Goal: Task Accomplishment & Management: Manage account settings

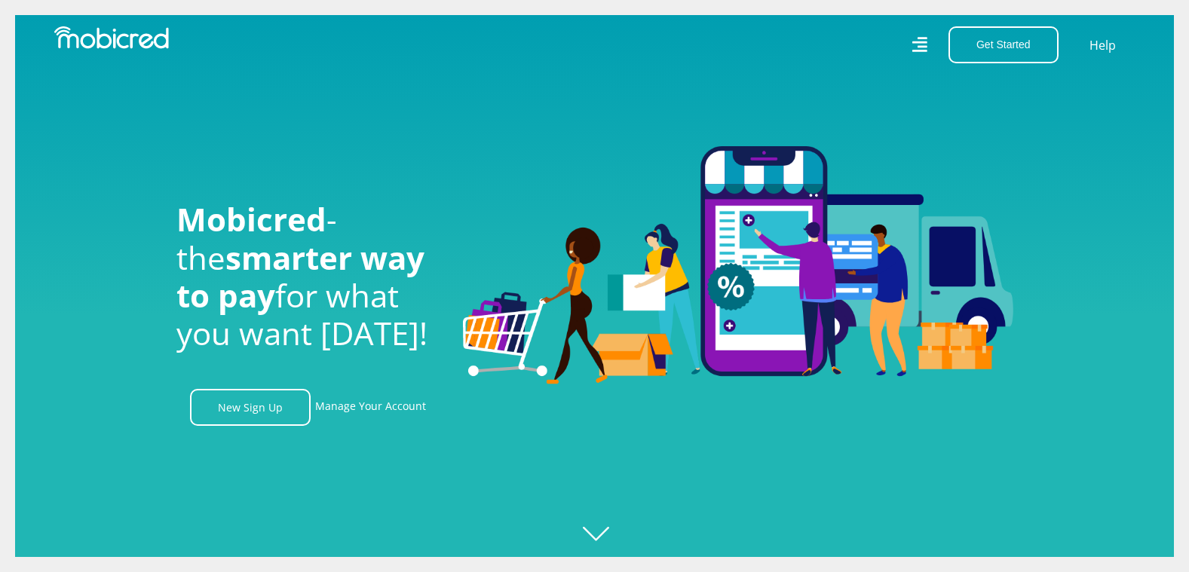
drag, startPoint x: 359, startPoint y: 412, endPoint x: 592, endPoint y: 381, distance: 235.7
click at [359, 412] on link "Manage Your Account" at bounding box center [370, 407] width 111 height 37
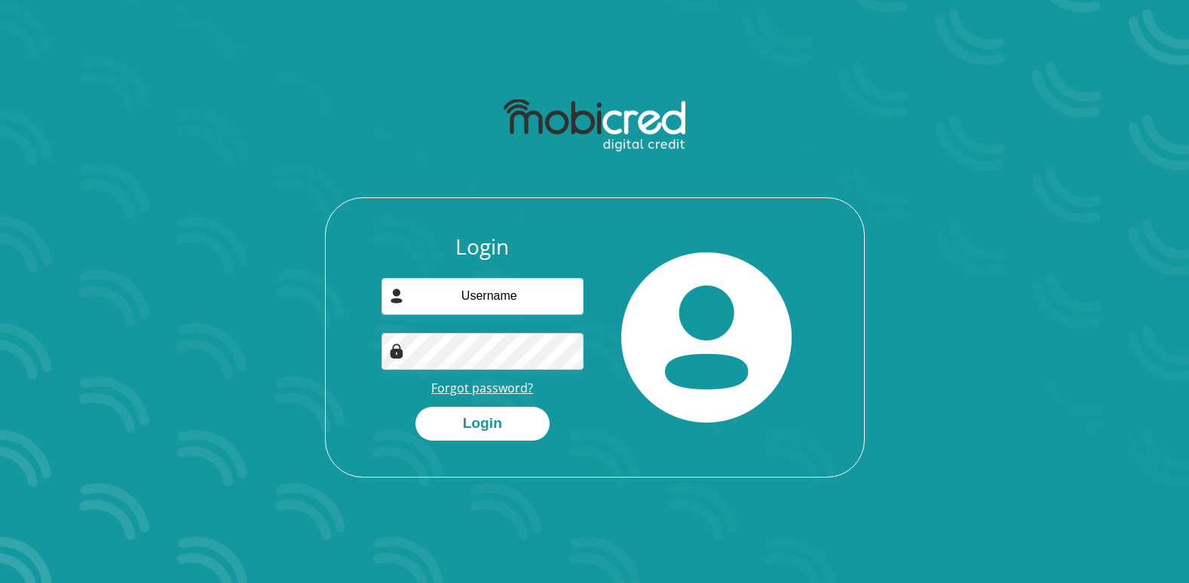
click at [488, 387] on link "Forgot password?" at bounding box center [482, 388] width 102 height 17
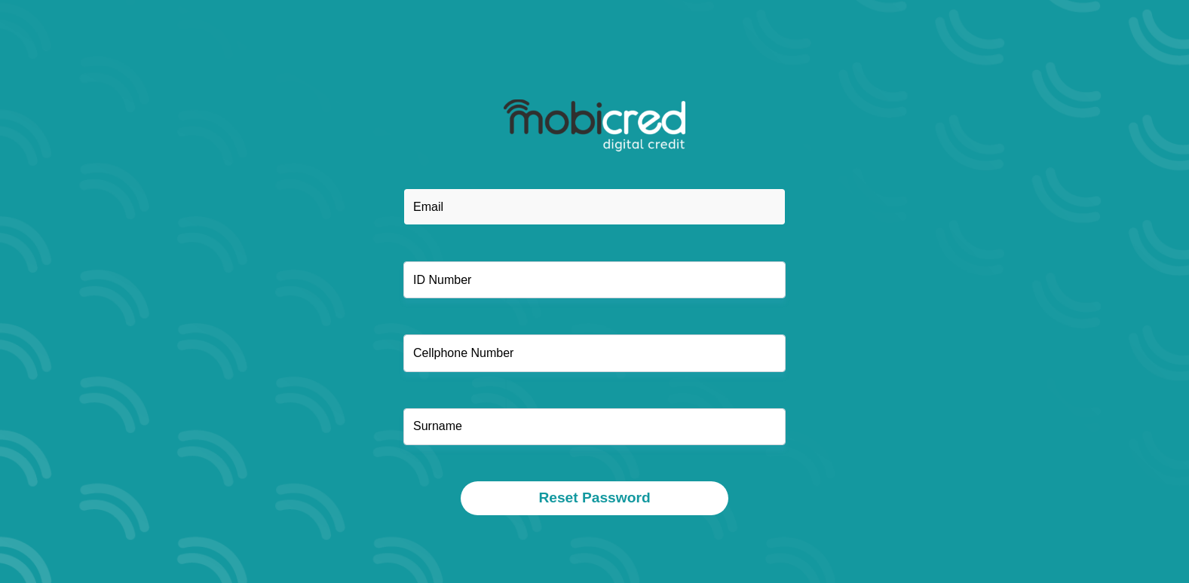
click at [533, 207] on input "email" at bounding box center [594, 206] width 382 height 37
click at [521, 207] on input "email" at bounding box center [594, 206] width 382 height 37
paste input "[EMAIL_ADDRESS][DOMAIN_NAME]"
type input "[EMAIL_ADDRESS][DOMAIN_NAME]"
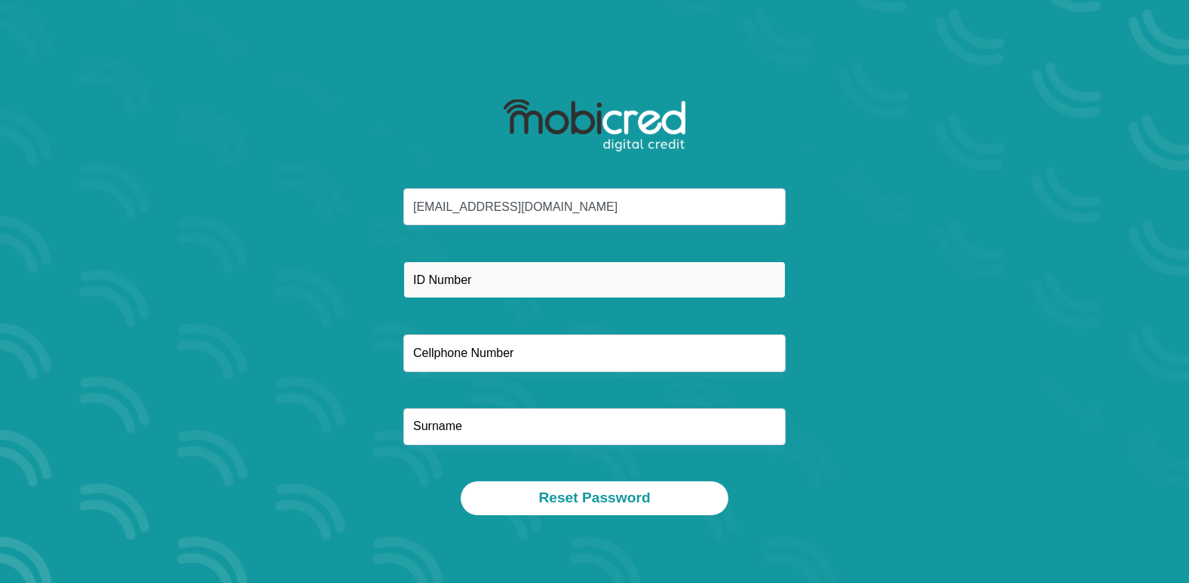
click at [503, 273] on input "text" at bounding box center [594, 280] width 382 height 37
click at [505, 280] on input "text" at bounding box center [594, 280] width 382 height 37
paste input "8906220524086"
type input "8906220524086"
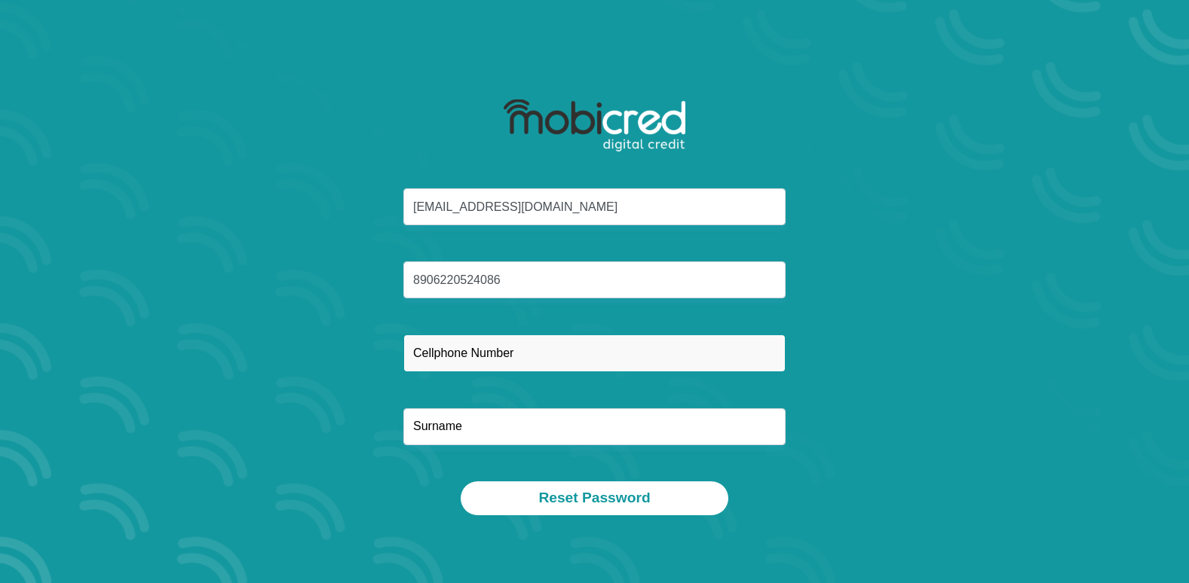
click at [507, 369] on input "text" at bounding box center [594, 353] width 382 height 37
click at [492, 348] on input "text" at bounding box center [594, 353] width 382 height 37
paste input "0648545487"
type input "0648545487"
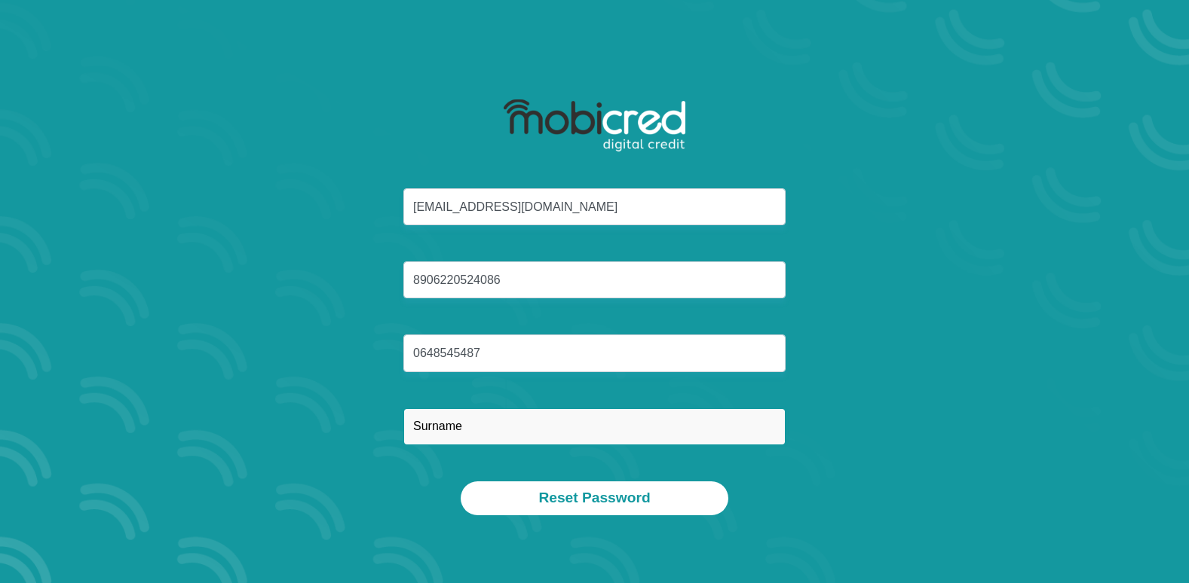
drag, startPoint x: 499, startPoint y: 431, endPoint x: 476, endPoint y: 416, distance: 27.8
click at [499, 431] on input "text" at bounding box center [594, 427] width 382 height 37
click at [497, 418] on input "text" at bounding box center [594, 427] width 382 height 37
paste input "Maduna"
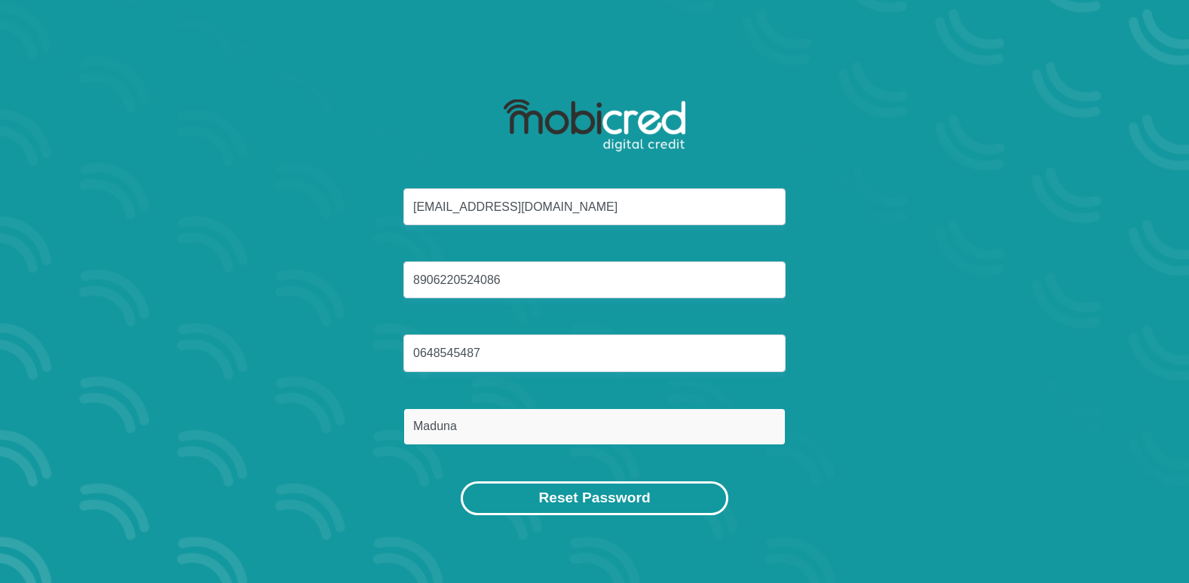
type input "Maduna"
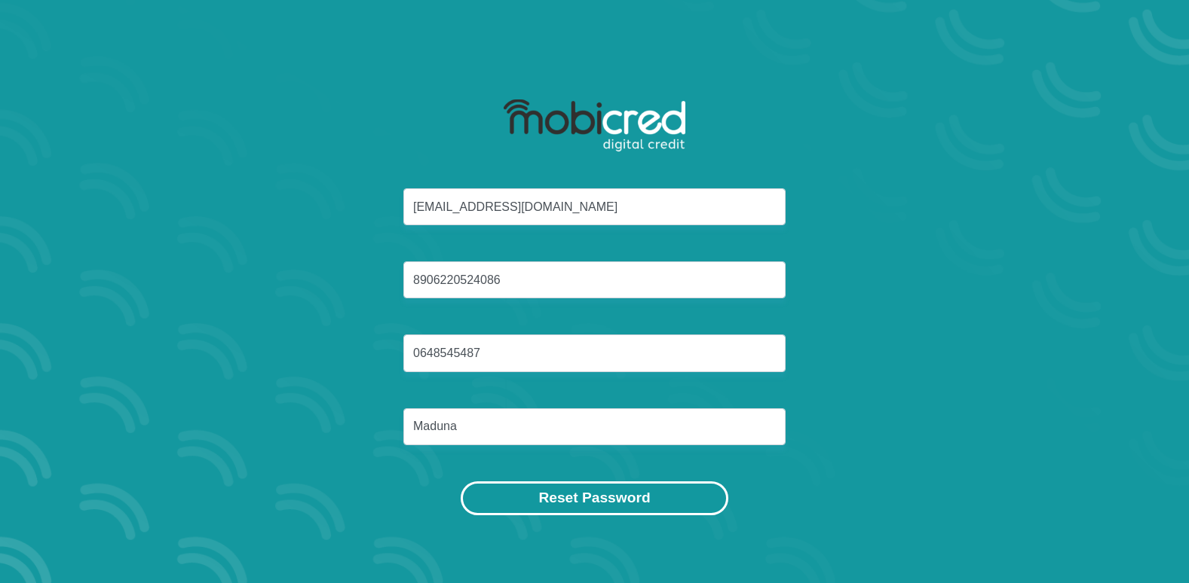
click at [577, 503] on button "Reset Password" at bounding box center [594, 499] width 267 height 34
